Goal: Task Accomplishment & Management: Use online tool/utility

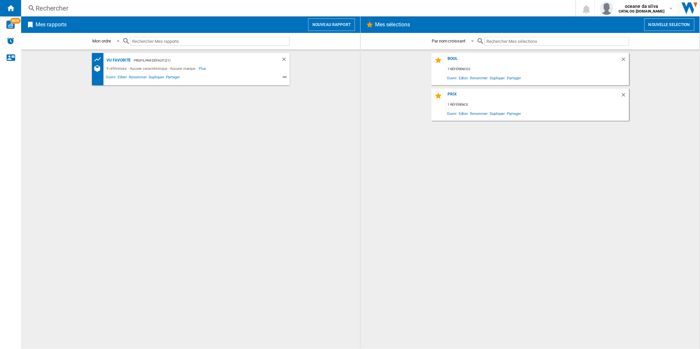
click at [29, 5] on ng-md-icon at bounding box center [32, 8] width 8 height 8
click at [19, 6] on div "Accueil" at bounding box center [10, 8] width 21 height 16
click at [9, 27] on img "WiseCard" at bounding box center [10, 24] width 9 height 9
click at [51, 7] on div "Rechercher" at bounding box center [297, 8] width 522 height 9
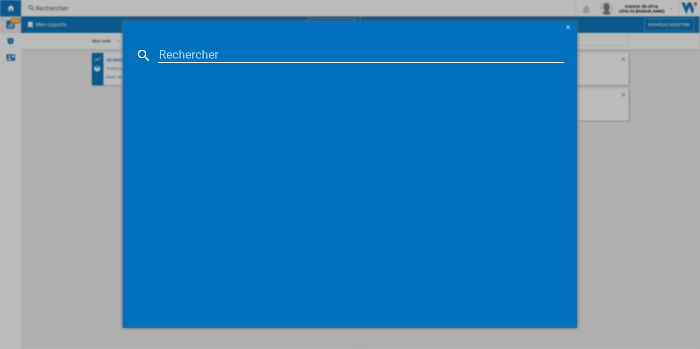
click at [25, 39] on div at bounding box center [350, 174] width 700 height 349
click at [567, 23] on button "button" at bounding box center [568, 27] width 13 height 13
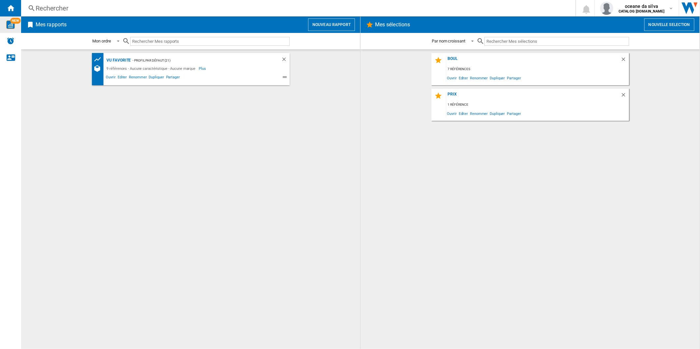
click at [40, 27] on h2 "Mes rapports" at bounding box center [51, 24] width 34 height 13
click at [338, 24] on button "Nouveau rapport" at bounding box center [331, 24] width 47 height 13
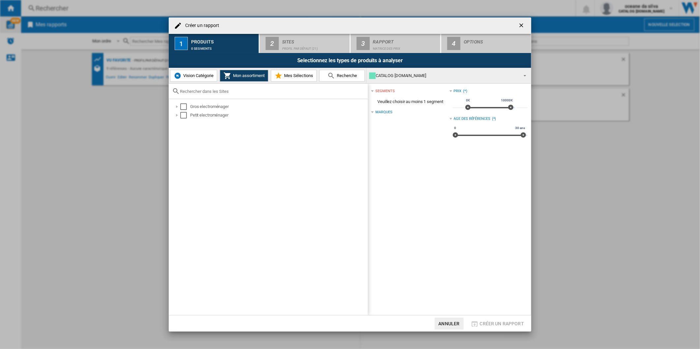
click at [206, 77] on span "Vision Catégorie" at bounding box center [197, 75] width 32 height 5
click at [236, 74] on span "Mon assortiment" at bounding box center [247, 75] width 33 height 5
click at [298, 76] on span "Mes Sélections" at bounding box center [297, 75] width 31 height 5
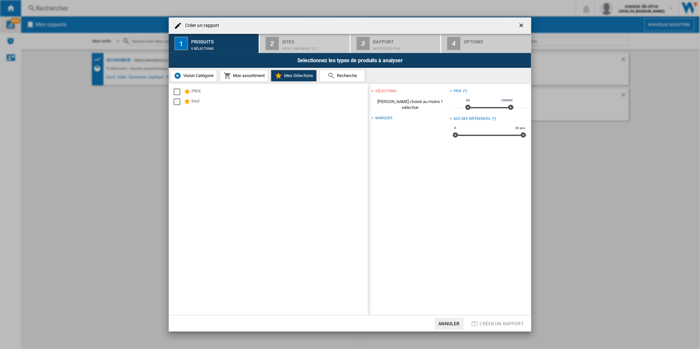
click at [343, 75] on span "Recherche" at bounding box center [346, 75] width 22 height 5
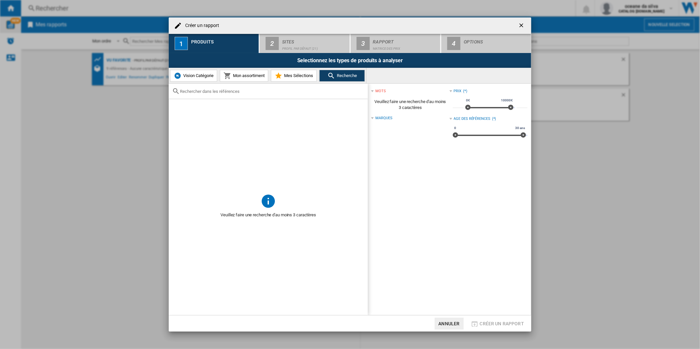
click at [285, 77] on span "Mes Sélections" at bounding box center [297, 75] width 31 height 5
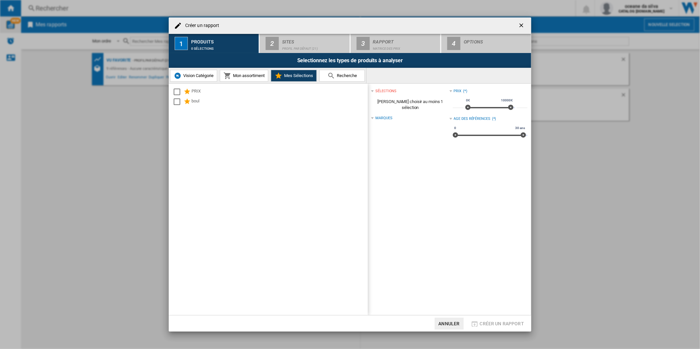
click at [250, 76] on span "Mon assortiment" at bounding box center [247, 75] width 33 height 5
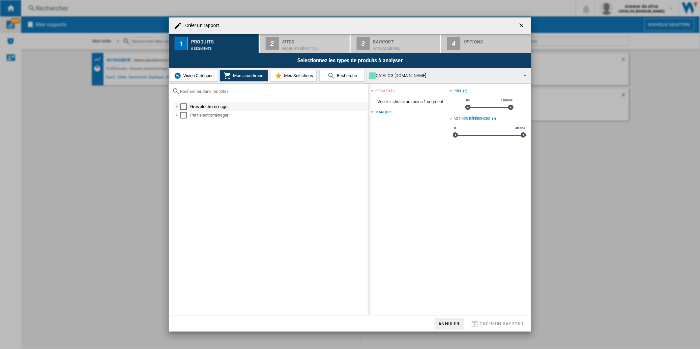
click at [188, 108] on md-checkbox "Select" at bounding box center [185, 106] width 10 height 7
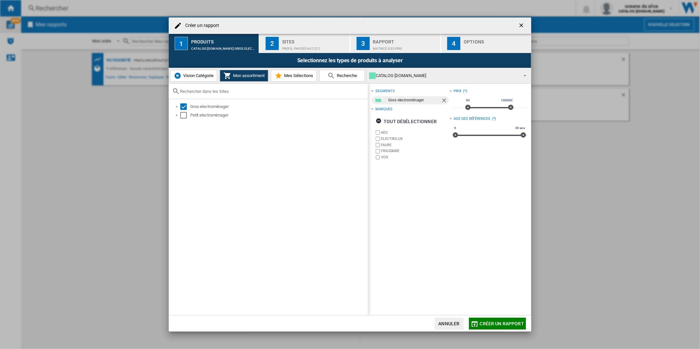
click at [291, 49] on div "Profil par défaut (21)" at bounding box center [314, 46] width 65 height 7
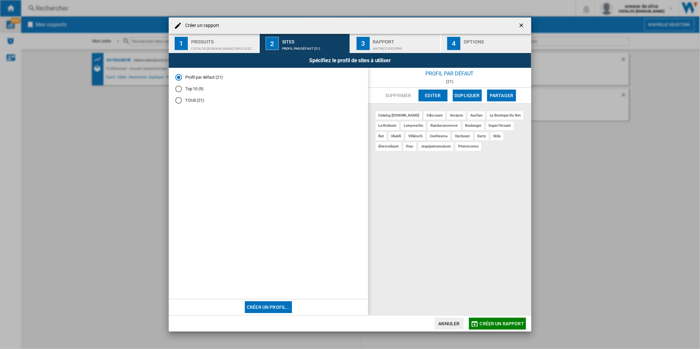
click at [392, 44] on div "Matrice des prix" at bounding box center [405, 46] width 65 height 7
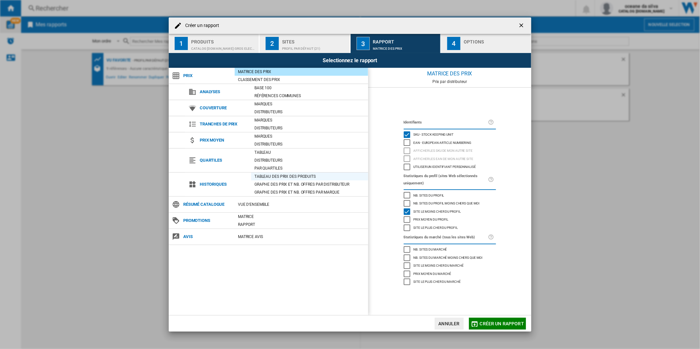
click at [294, 177] on div "Tableau des prix des produits" at bounding box center [309, 176] width 117 height 7
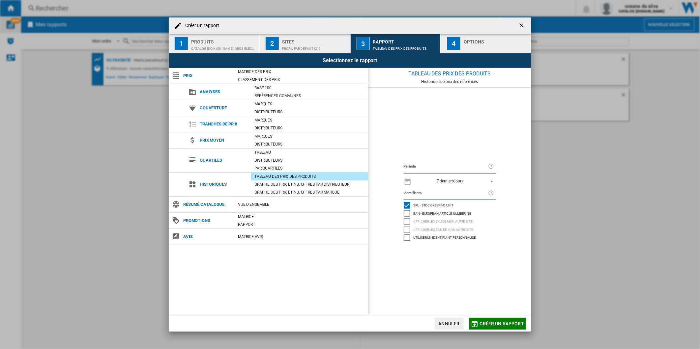
click at [407, 182] on ng-md-icon at bounding box center [407, 181] width 8 height 8
click at [485, 181] on md-select-value "7 derniers jours" at bounding box center [455, 181] width 81 height 9
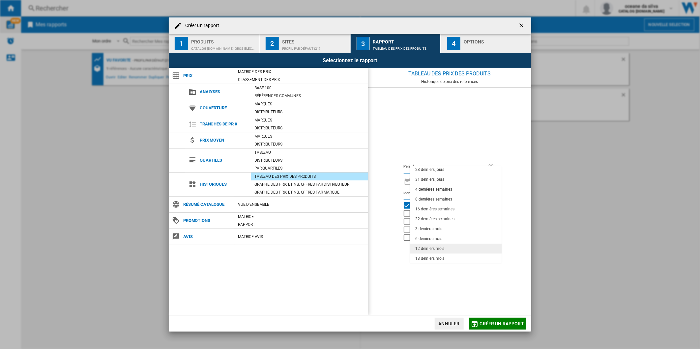
scroll to position [41, 0]
click at [442, 249] on div "12 derniers mois" at bounding box center [429, 249] width 29 height 6
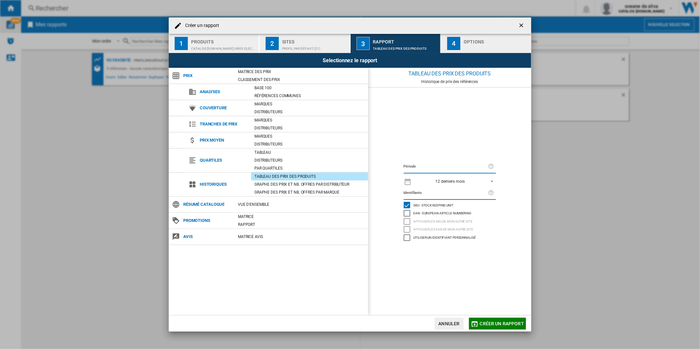
click at [489, 183] on md-select-value "12 derniers mois" at bounding box center [455, 181] width 81 height 9
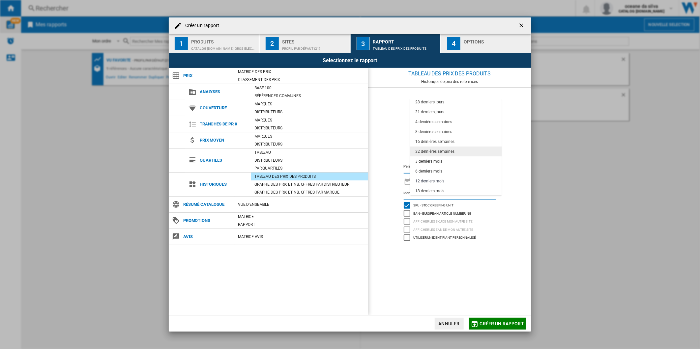
click at [440, 153] on div "32 dernières semaines" at bounding box center [434, 152] width 39 height 6
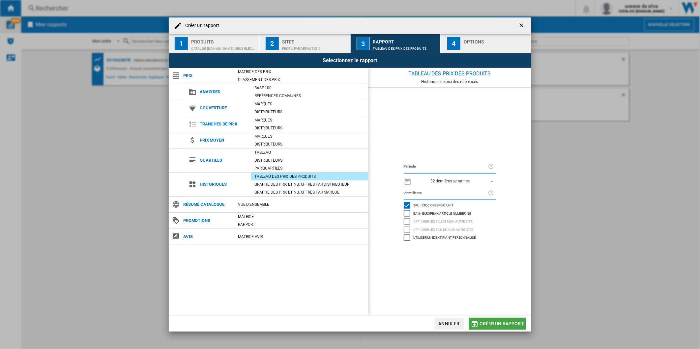
click at [501, 326] on button "Créer un rapport" at bounding box center [497, 324] width 57 height 12
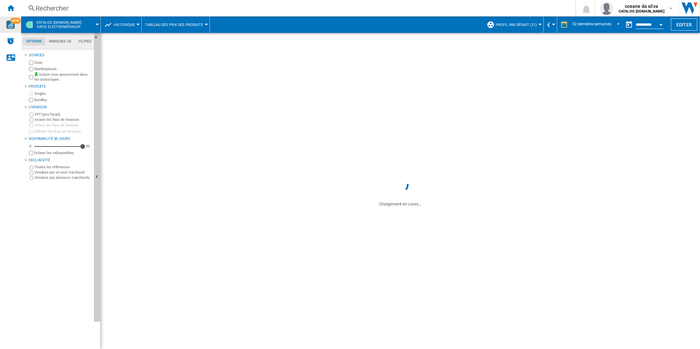
click at [76, 10] on div "Rechercher" at bounding box center [297, 8] width 522 height 9
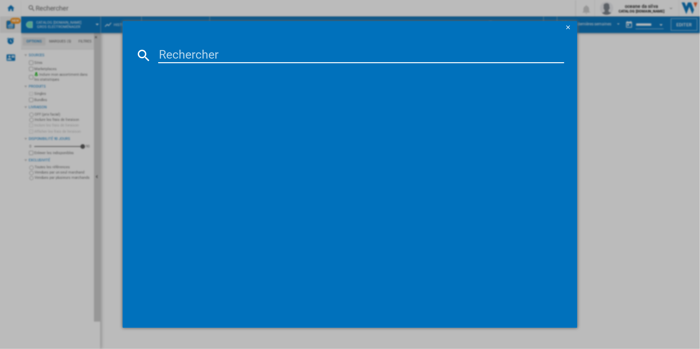
click at [247, 58] on input at bounding box center [361, 55] width 406 height 16
paste input "KMSD253TMH"
type input "KMSD253TMH"
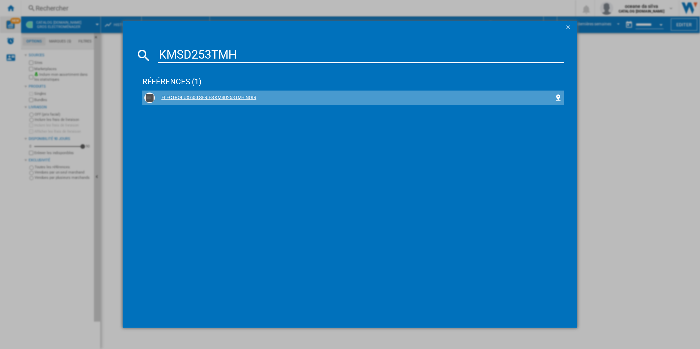
click at [201, 99] on div "ELECTROLUX 600 SERIES KMSD253TMH NOIR" at bounding box center [355, 98] width 400 height 7
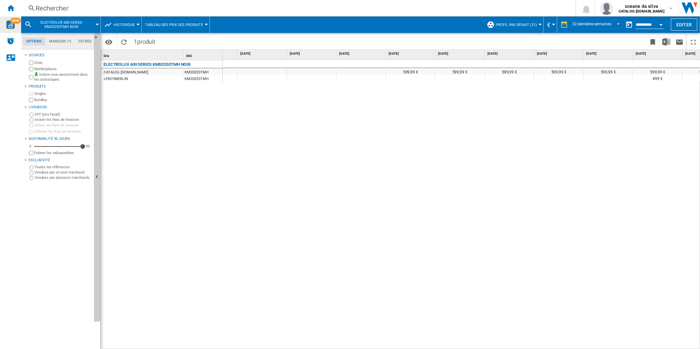
scroll to position [0, 929]
